Goal: Find specific page/section: Find specific page/section

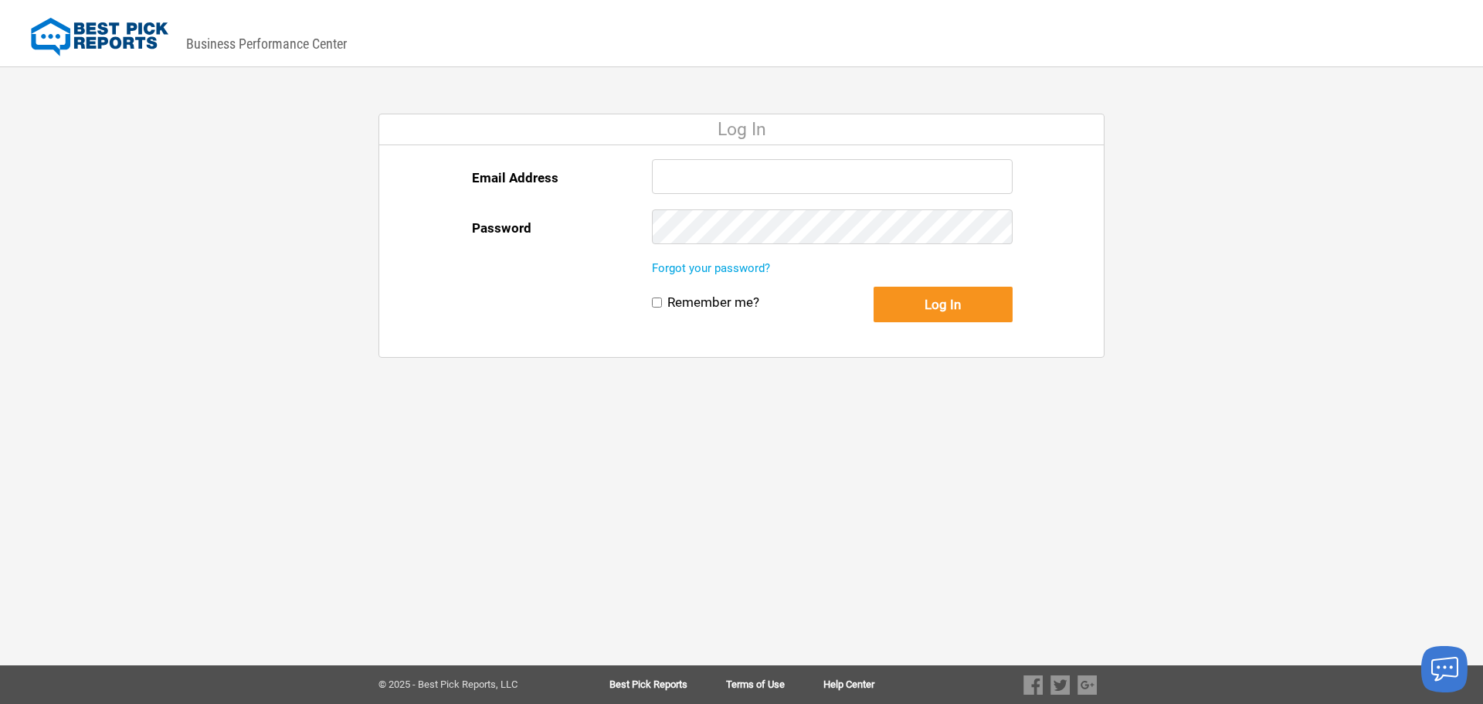
type input "Jason@Intelligentservice.com"
click at [874, 287] on button "Log In" at bounding box center [943, 305] width 139 height 36
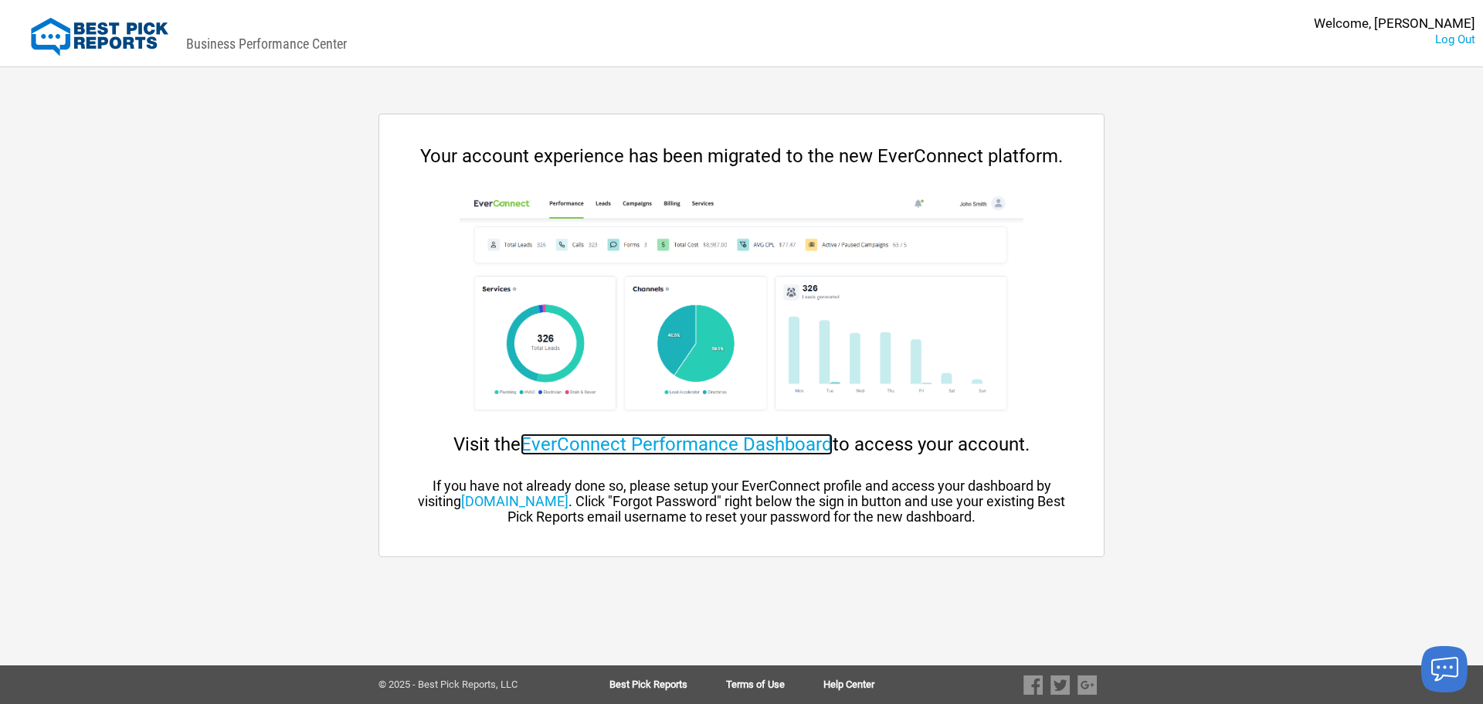
click at [606, 439] on link "EverConnect Performance Dashboard" at bounding box center [677, 444] width 312 height 22
